Goal: Find specific page/section: Find specific page/section

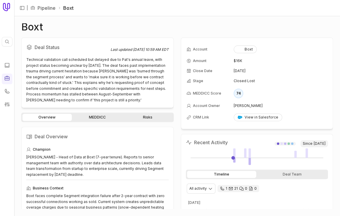
scroll to position [167, 0]
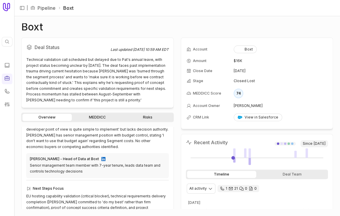
click at [102, 117] on link "MEDDICC" at bounding box center [97, 117] width 49 height 7
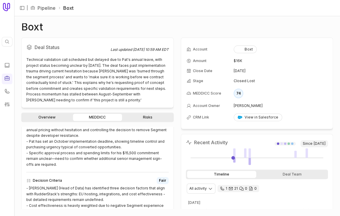
click at [148, 119] on link "Risks" at bounding box center [147, 117] width 49 height 7
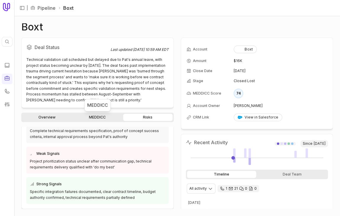
click at [98, 116] on link "MEDDICC" at bounding box center [97, 117] width 49 height 7
